Goal: Task Accomplishment & Management: Use online tool/utility

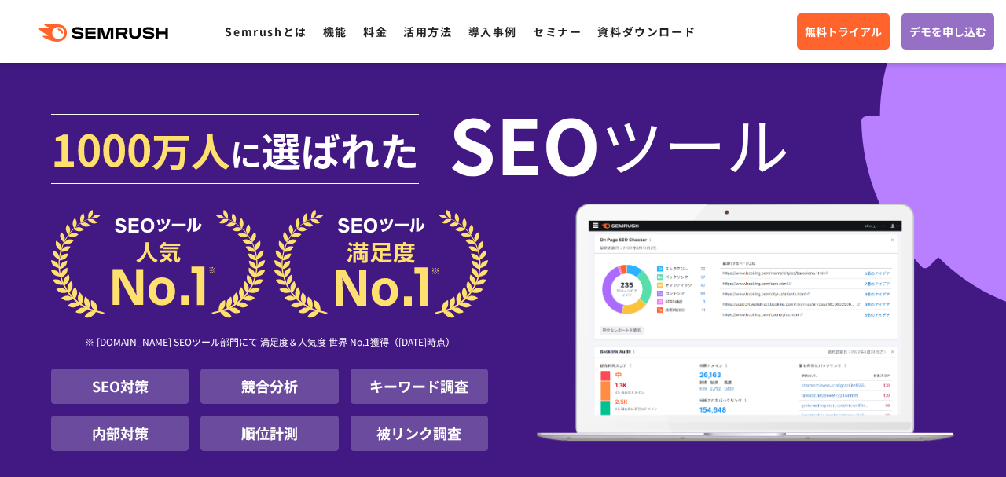
scroll to position [339, 0]
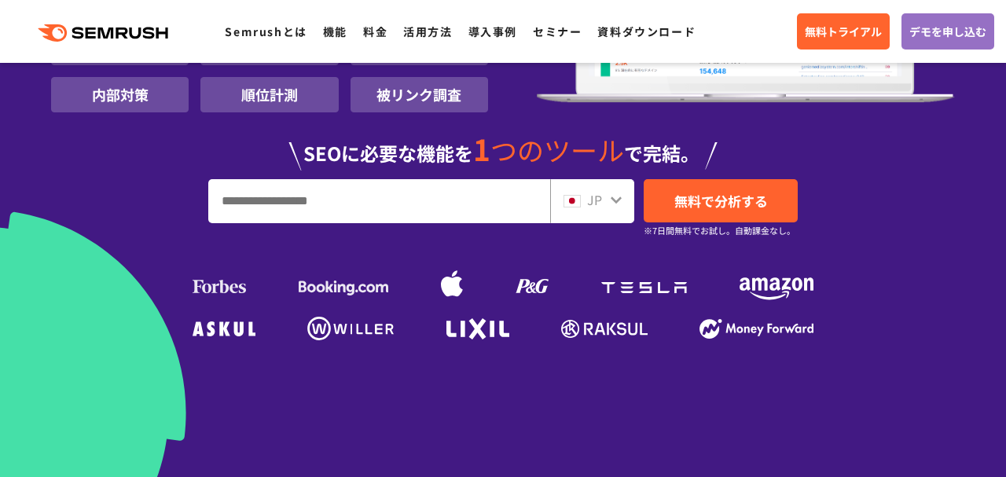
click at [498, 201] on input "URL、キーワードを入力してください" at bounding box center [379, 201] width 340 height 42
type input "*"
type input "**********"
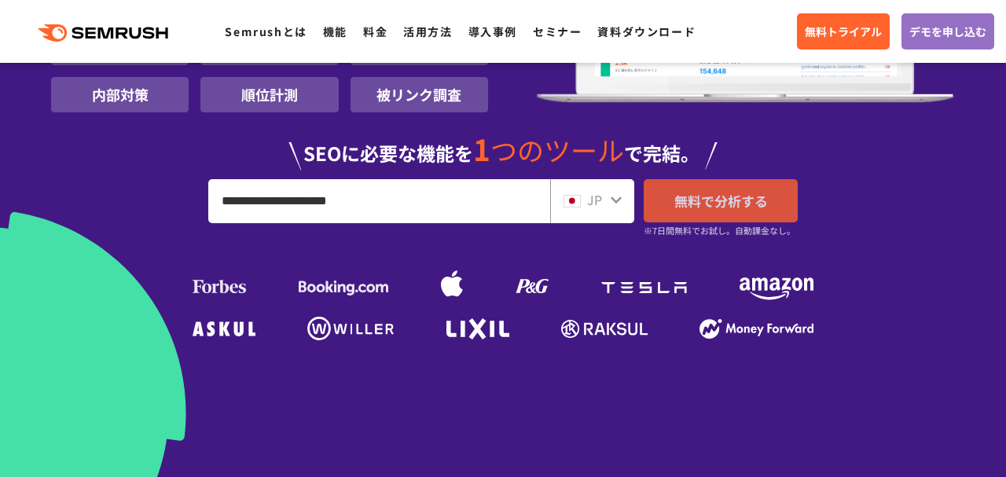
click at [707, 201] on span "無料で分析する" at bounding box center [721, 201] width 94 height 20
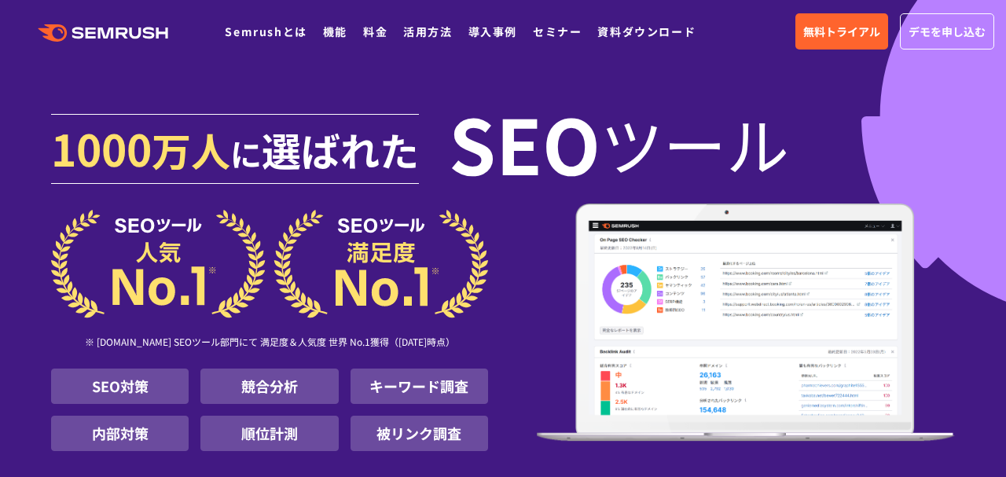
scroll to position [339, 0]
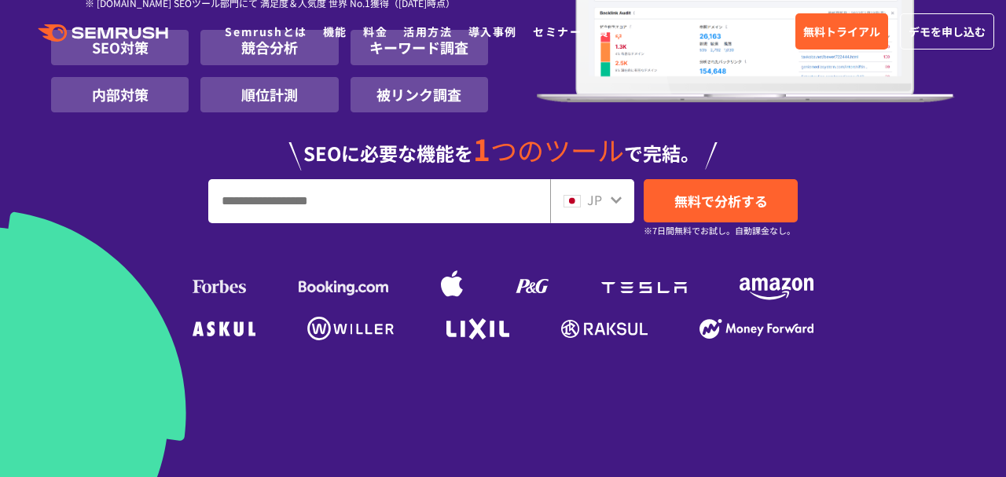
click at [303, 188] on input "URL、キーワードを入力してください" at bounding box center [379, 201] width 340 height 42
